Goal: Check status: Check status

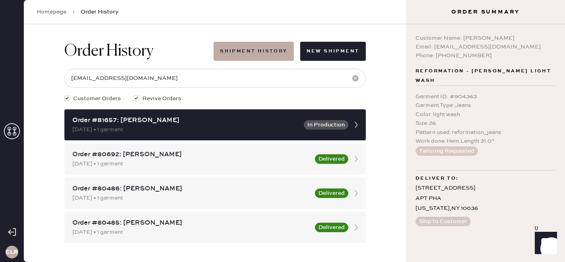
click at [11, 126] on icon at bounding box center [12, 131] width 16 height 16
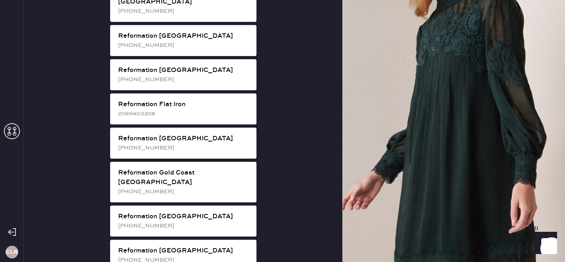
scroll to position [476, 0]
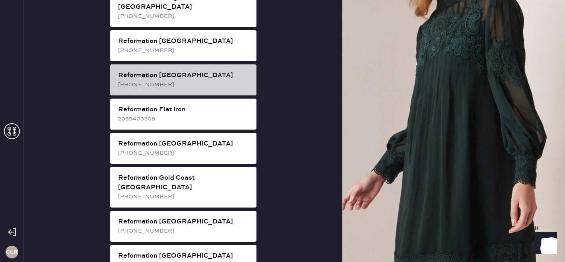
click at [170, 80] on div "[PHONE_NUMBER]" at bounding box center [184, 84] width 132 height 9
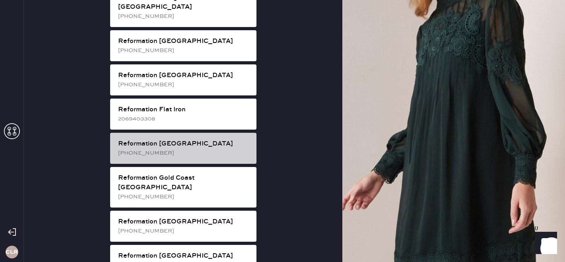
scroll to position [26, 0]
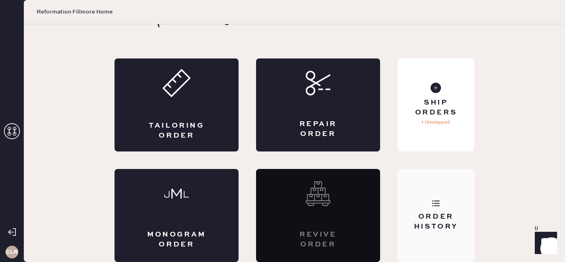
click at [441, 192] on div "Order History" at bounding box center [436, 215] width 77 height 93
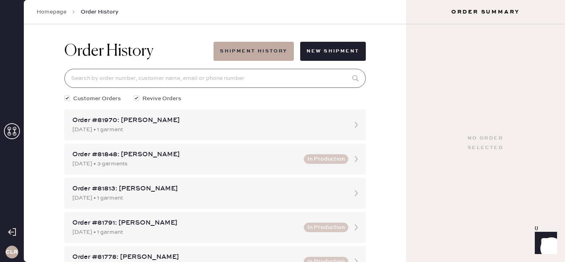
click at [181, 73] on input at bounding box center [214, 78] width 301 height 19
paste input "81421"
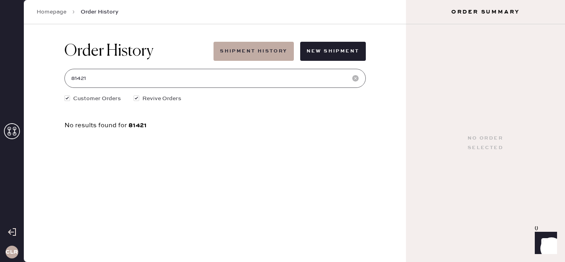
type input "81421"
click at [14, 133] on icon at bounding box center [12, 131] width 16 height 16
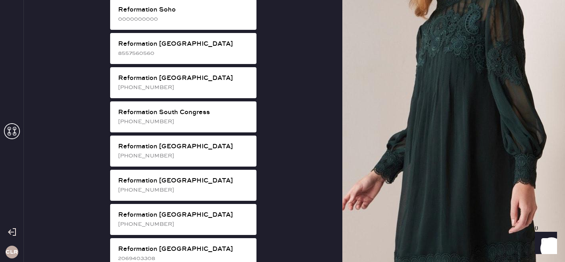
scroll to position [1490, 0]
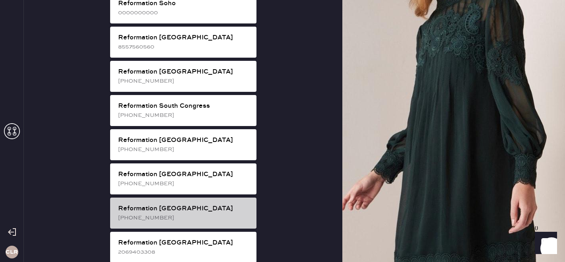
click at [192, 204] on div "Reformation [GEOGRAPHIC_DATA]" at bounding box center [184, 209] width 132 height 10
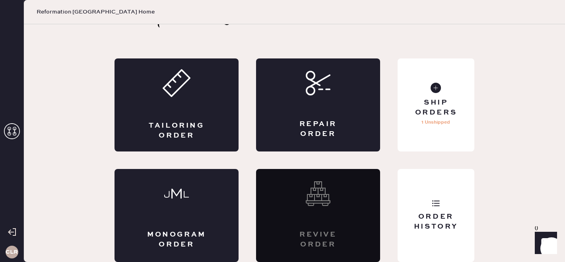
scroll to position [26, 0]
click at [459, 204] on div "Order History" at bounding box center [436, 215] width 77 height 93
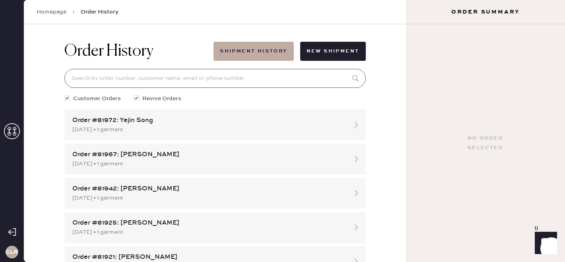
click at [136, 78] on input at bounding box center [214, 78] width 301 height 19
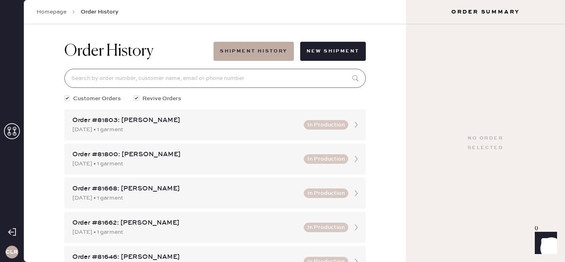
paste input "81421"
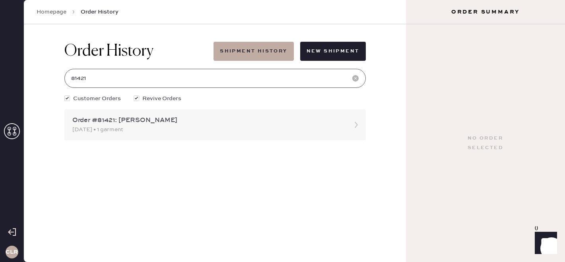
type input "81421"
click at [171, 130] on div "[DATE] • 1 garment" at bounding box center [207, 129] width 271 height 9
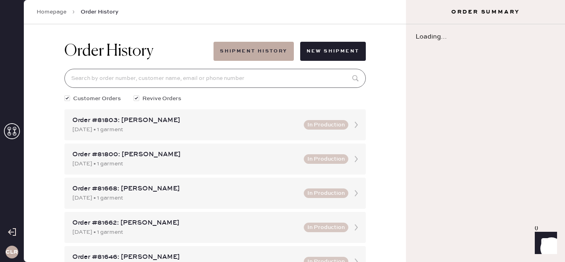
click at [119, 75] on input at bounding box center [214, 78] width 301 height 19
paste input "81421"
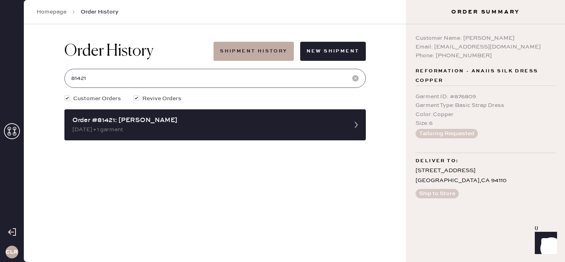
type input "81421"
copy div "[EMAIL_ADDRESS][DOMAIN_NAME]"
drag, startPoint x: 434, startPoint y: 47, endPoint x: 549, endPoint y: 45, distance: 114.9
click at [549, 45] on div "Email: [EMAIL_ADDRESS][DOMAIN_NAME]" at bounding box center [486, 47] width 140 height 9
click at [451, 47] on div "Email: [EMAIL_ADDRESS][DOMAIN_NAME]" at bounding box center [486, 47] width 140 height 9
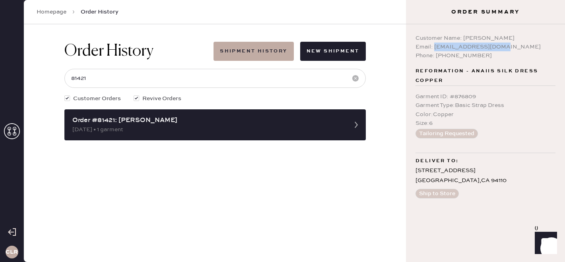
copy div "[EMAIL_ADDRESS][DOMAIN_NAME]"
drag, startPoint x: 434, startPoint y: 47, endPoint x: 542, endPoint y: 51, distance: 107.4
click at [542, 51] on div "Email: [EMAIL_ADDRESS][DOMAIN_NAME]" at bounding box center [486, 47] width 140 height 9
